Goal: Task Accomplishment & Management: Manage account settings

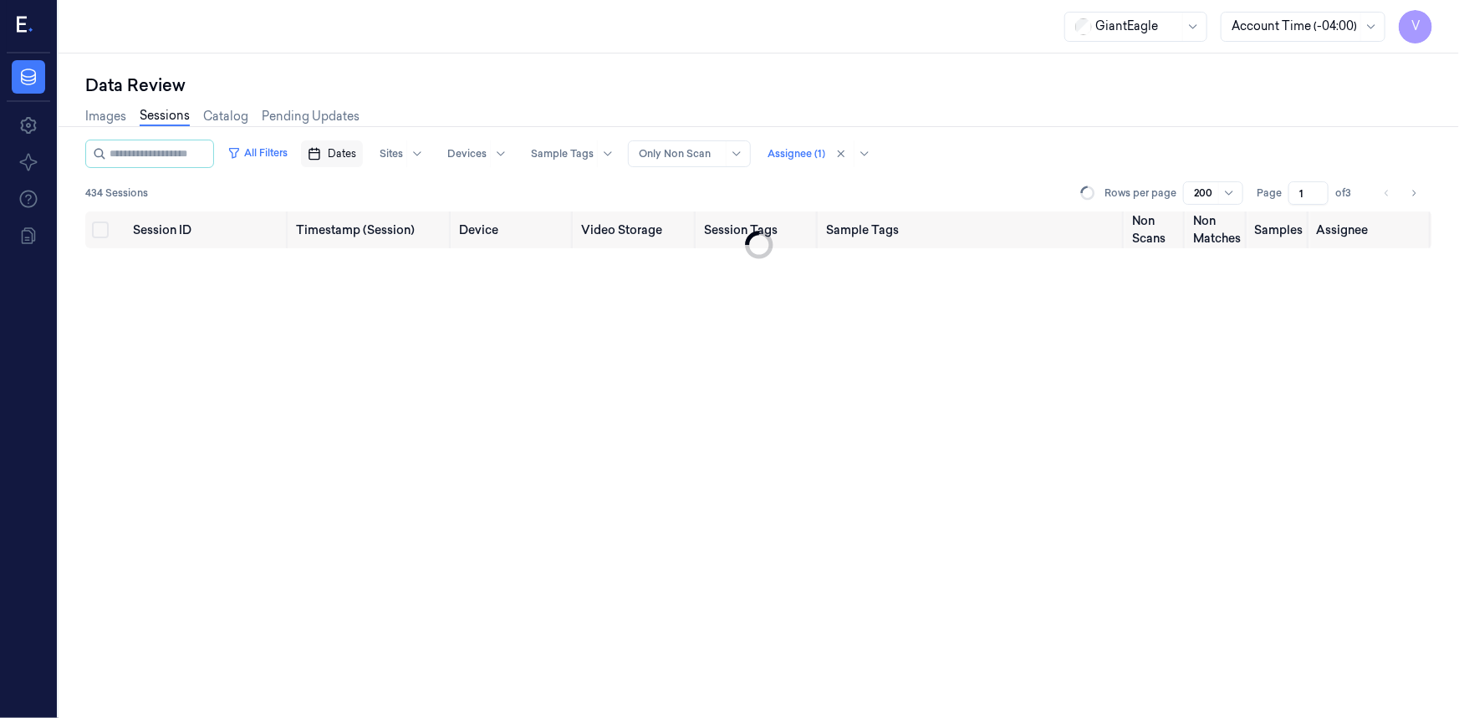
click at [356, 148] on span "Dates" at bounding box center [342, 153] width 28 height 15
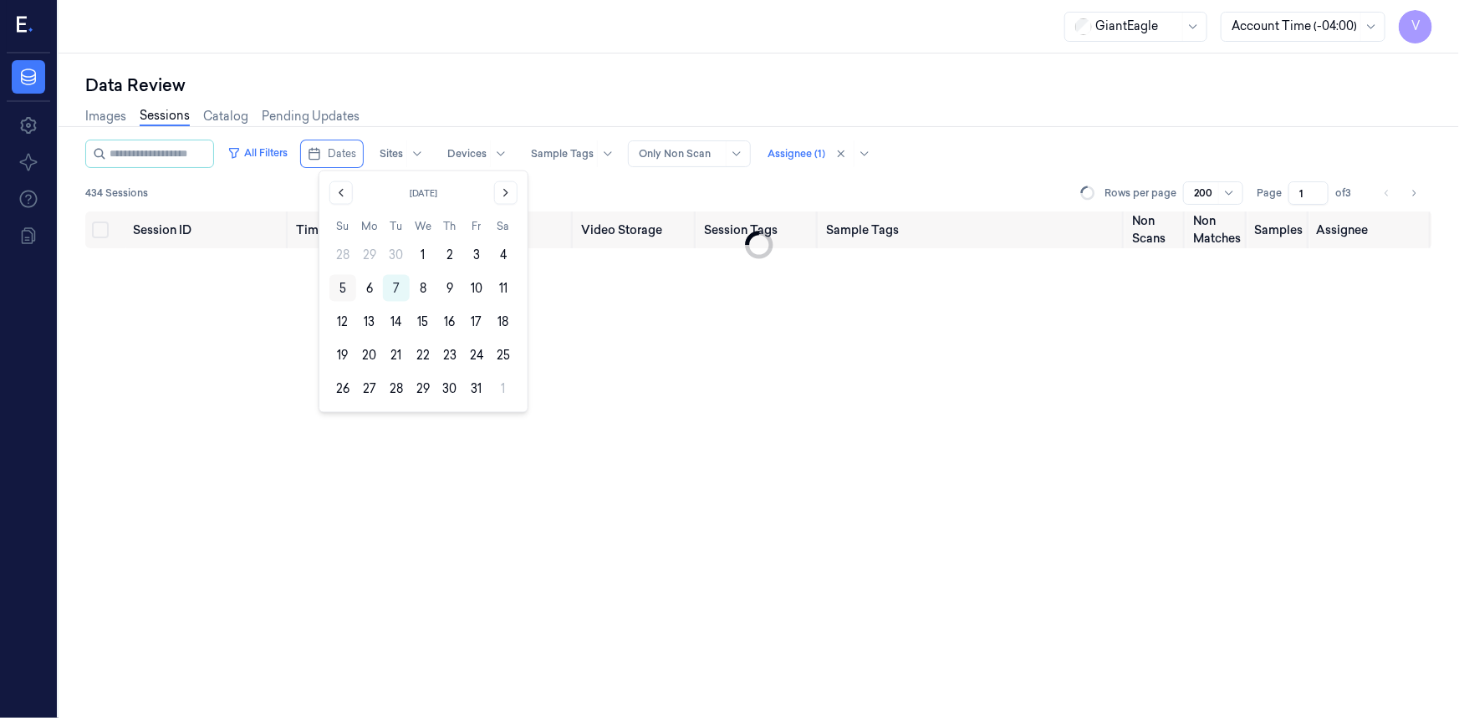
click at [343, 288] on button "5" at bounding box center [342, 288] width 27 height 27
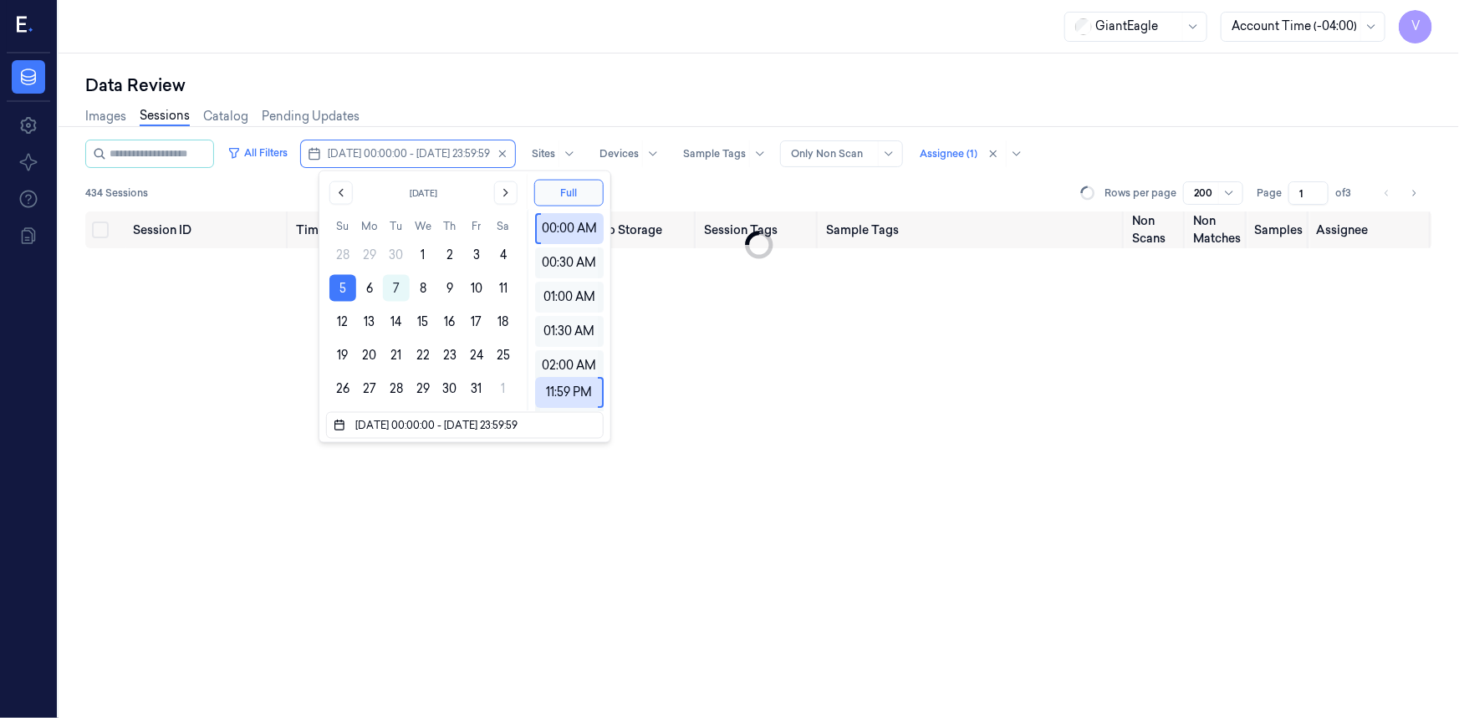
click at [548, 97] on div "Images Sessions Catalog Pending Updates" at bounding box center [758, 118] width 1347 height 43
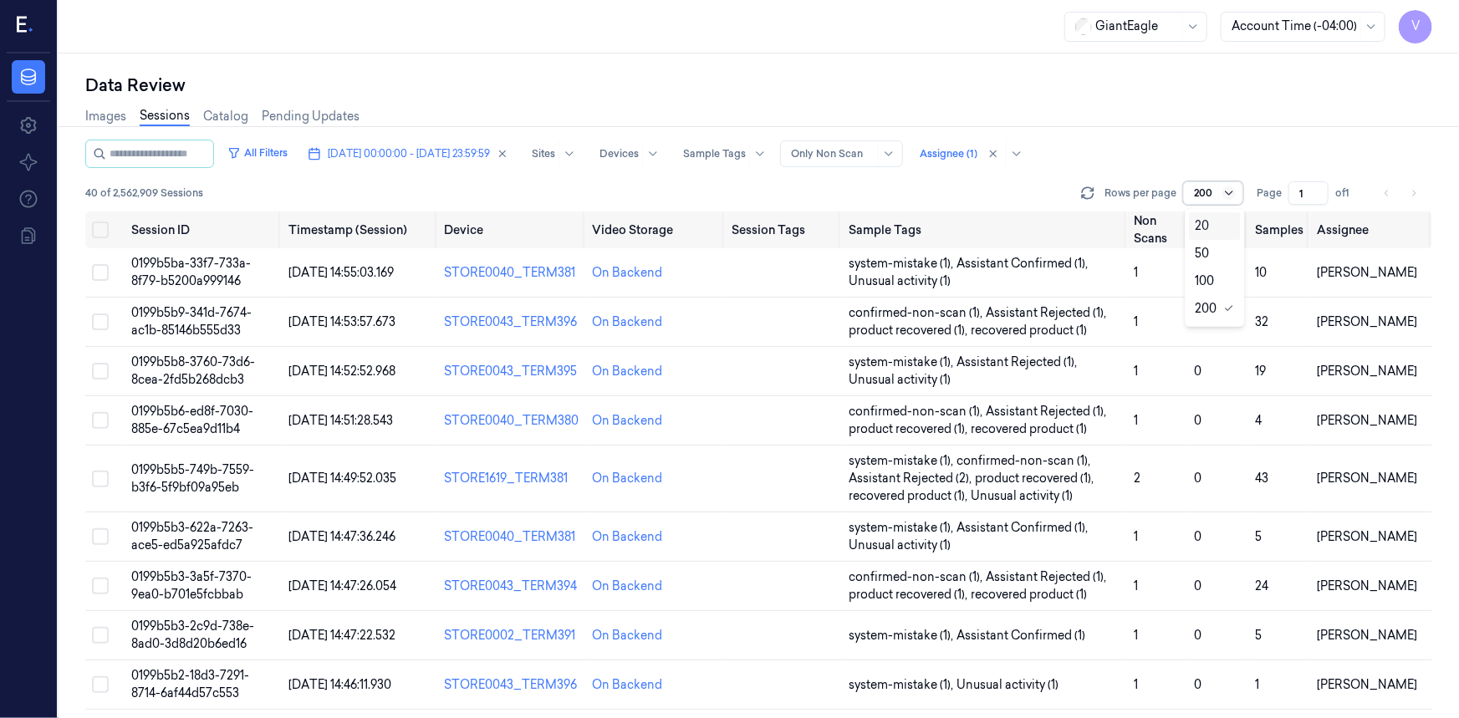
click at [1229, 196] on icon at bounding box center [1228, 192] width 13 height 13
drag, startPoint x: 1201, startPoint y: 225, endPoint x: 1284, endPoint y: 197, distance: 88.0
click at [1204, 224] on div "20" at bounding box center [1203, 226] width 14 height 18
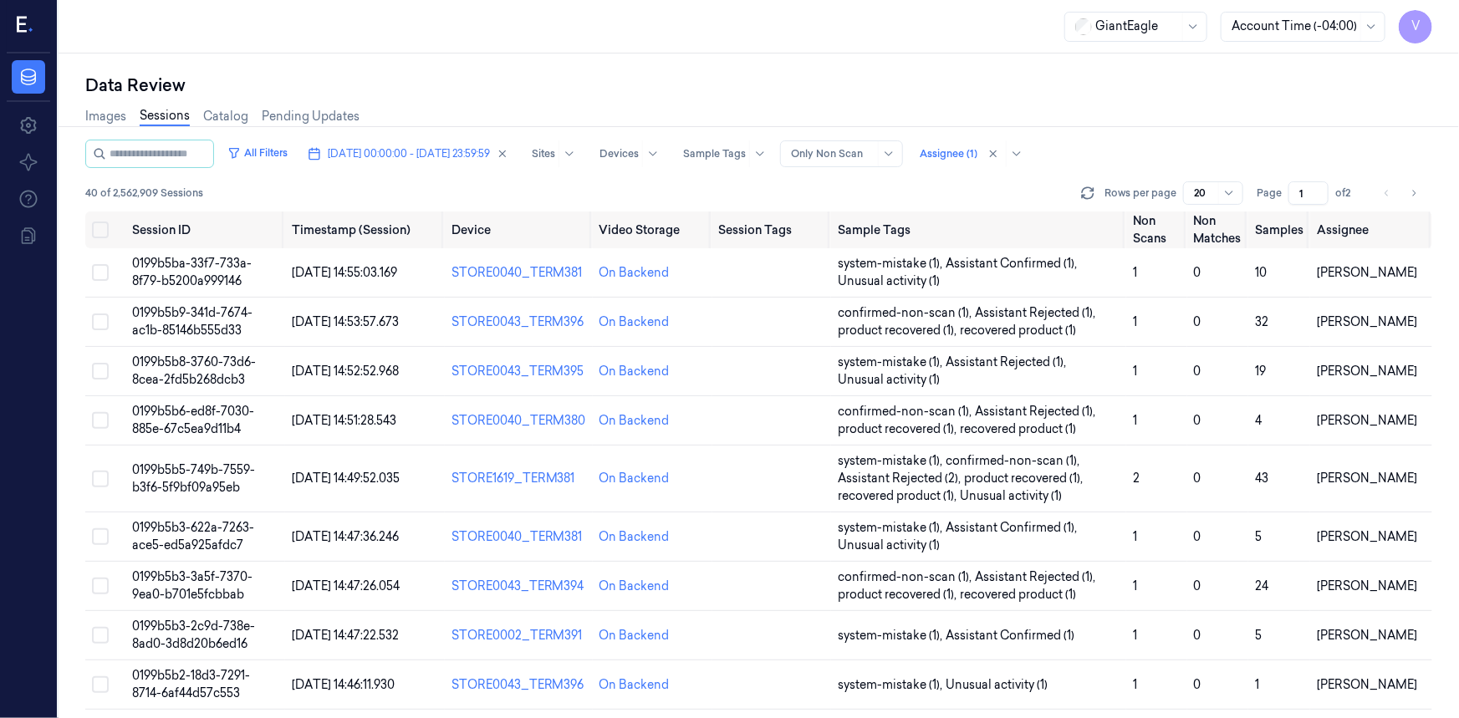
drag, startPoint x: 1304, startPoint y: 193, endPoint x: 1288, endPoint y: 204, distance: 19.2
click at [1288, 204] on div "Page 1 of 2" at bounding box center [1309, 192] width 105 height 23
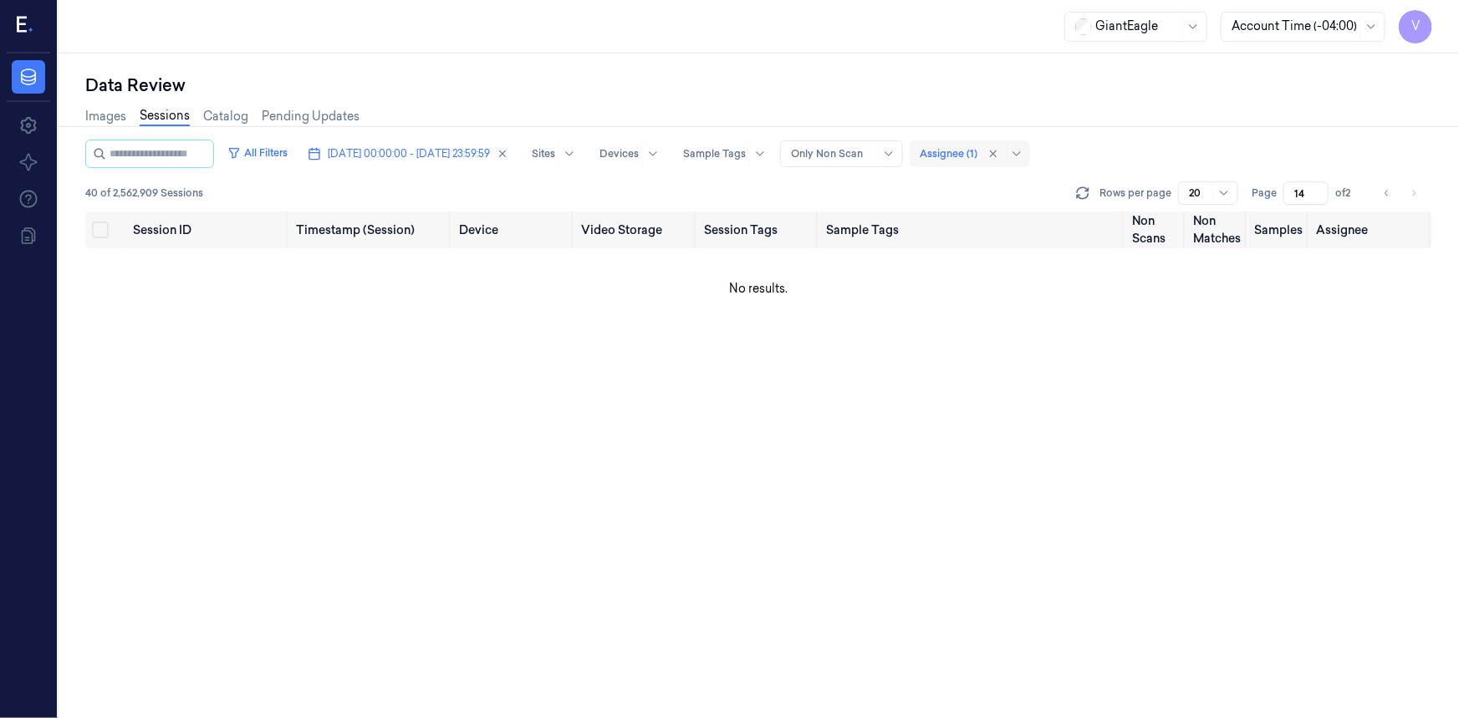
click at [977, 154] on div at bounding box center [949, 153] width 58 height 15
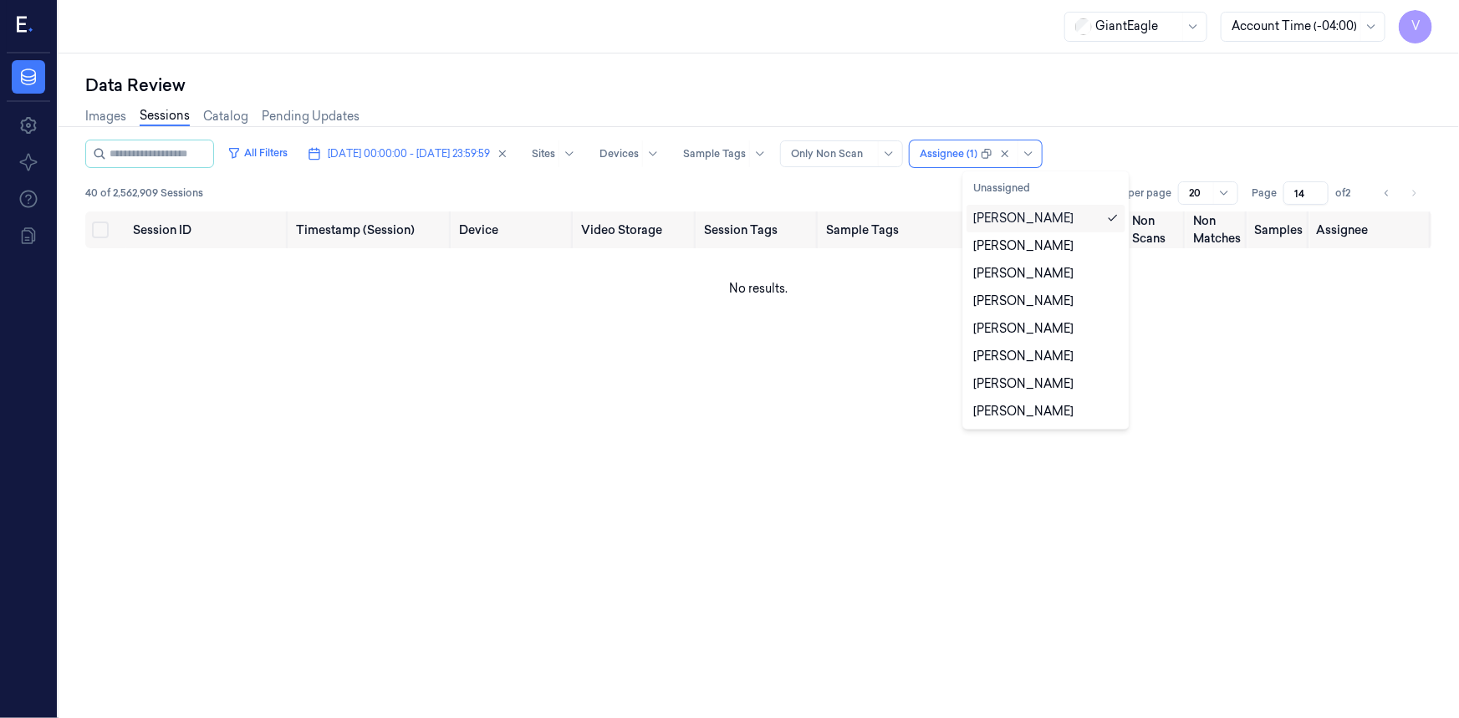
click at [1005, 220] on div "[PERSON_NAME]" at bounding box center [1023, 219] width 100 height 18
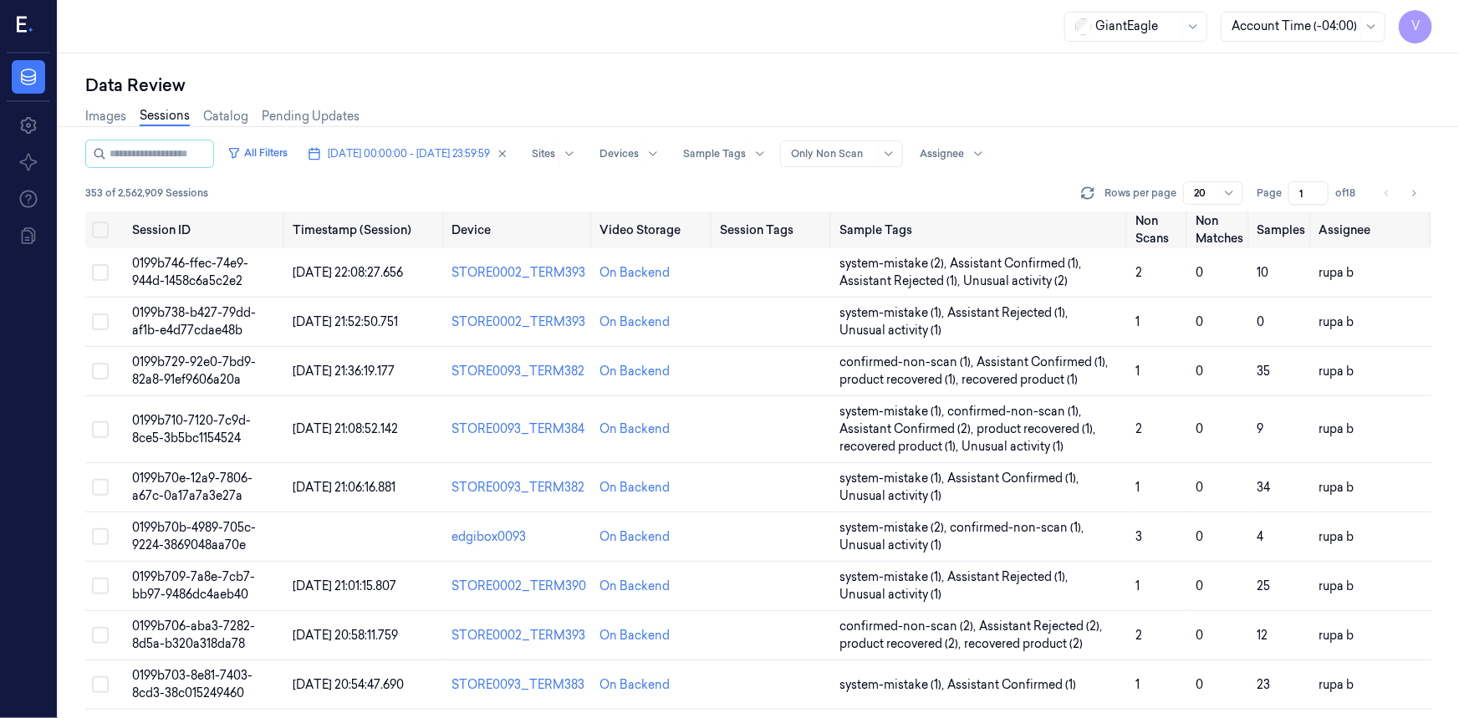
click at [1094, 109] on div "Images Sessions Catalog Pending Updates" at bounding box center [758, 118] width 1347 height 43
drag, startPoint x: 1304, startPoint y: 191, endPoint x: 1276, endPoint y: 210, distance: 33.9
click at [1276, 210] on div "All Filters [DATE] 00:00:00 - [DATE] 23:59:59 Sites Devices Sample Tags Alert T…" at bounding box center [758, 429] width 1347 height 579
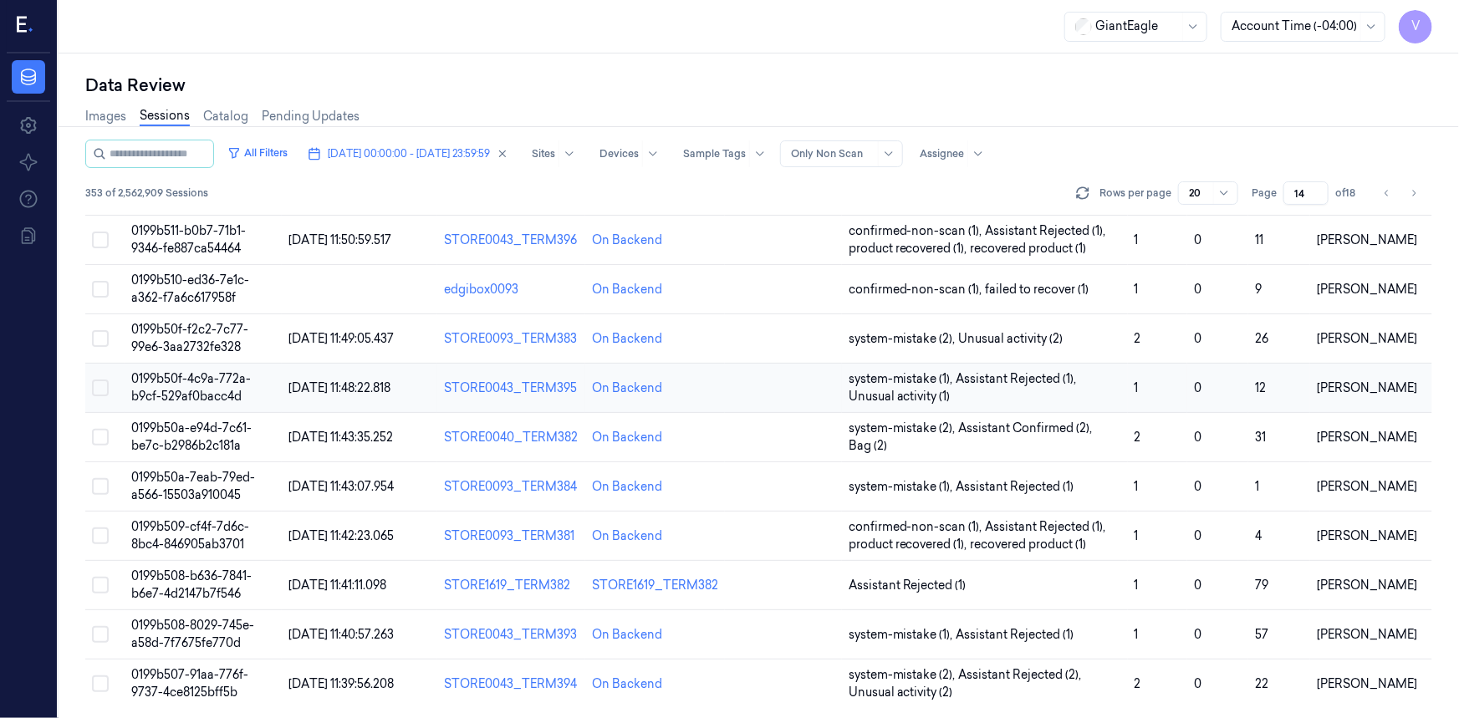
scroll to position [544, 0]
type input "14"
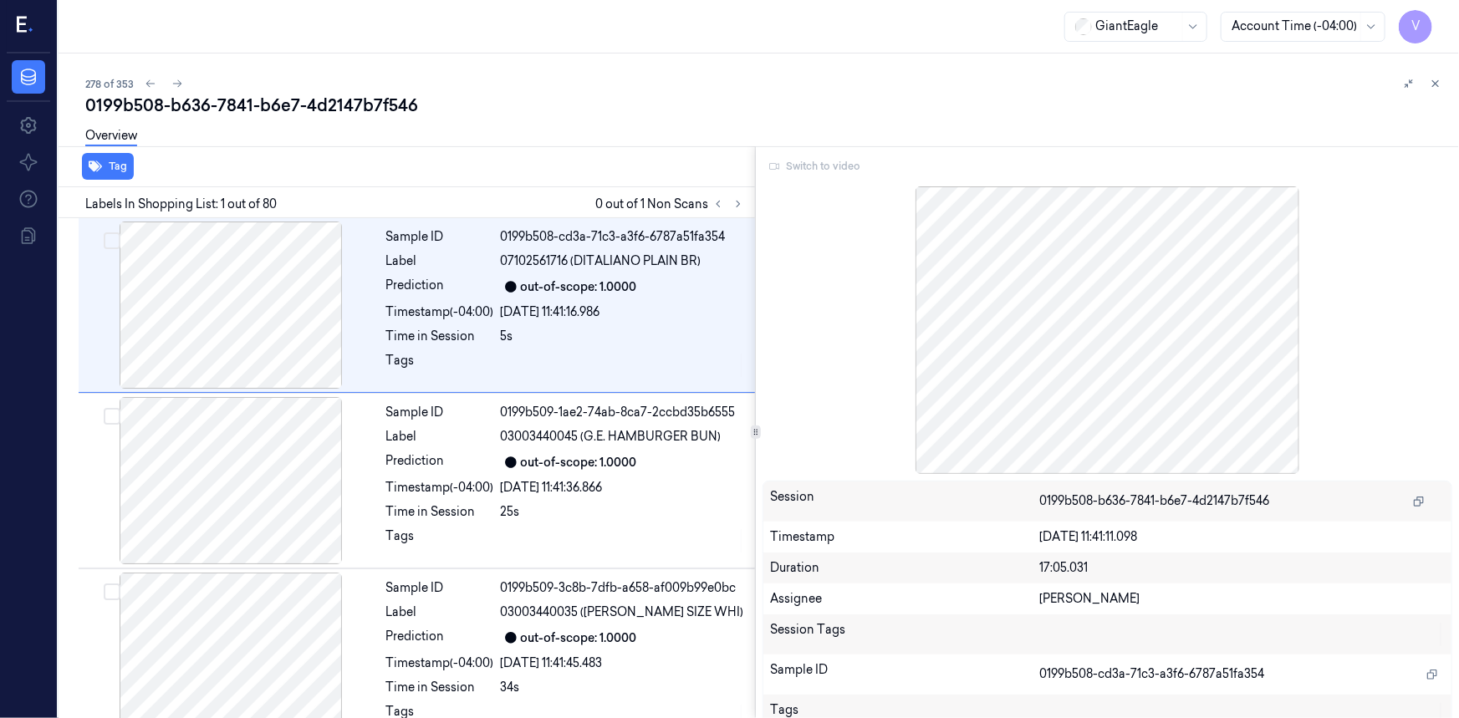
click at [818, 171] on div "Switch to video" at bounding box center [1108, 166] width 690 height 27
click at [824, 160] on div "Switch to video" at bounding box center [1108, 166] width 690 height 27
